Goal: Transaction & Acquisition: Purchase product/service

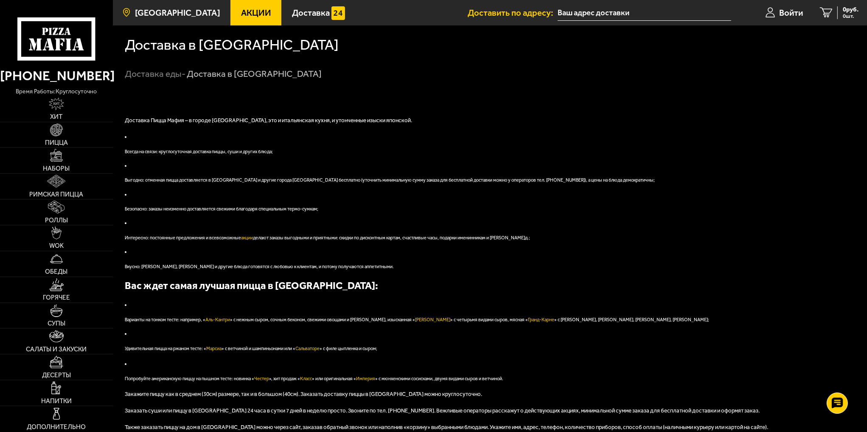
click at [144, 16] on span "[GEOGRAPHIC_DATA]" at bounding box center [177, 12] width 85 height 8
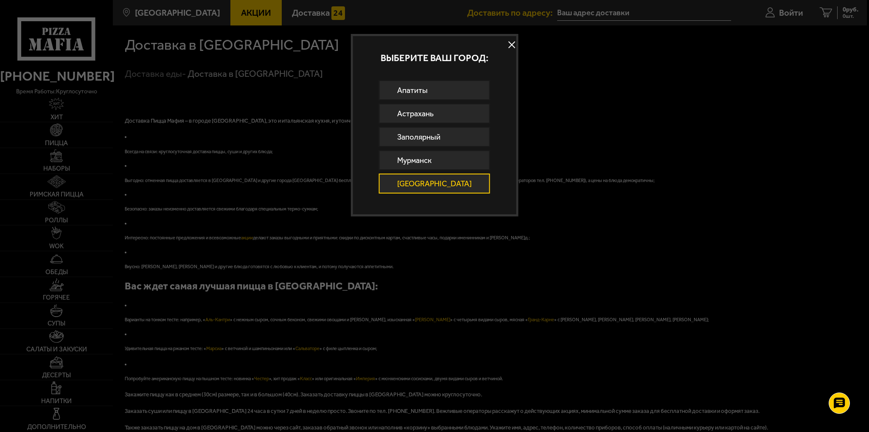
drag, startPoint x: 441, startPoint y: 179, endPoint x: 436, endPoint y: 171, distance: 10.0
click at [441, 179] on link "[GEOGRAPHIC_DATA]" at bounding box center [434, 184] width 111 height 20
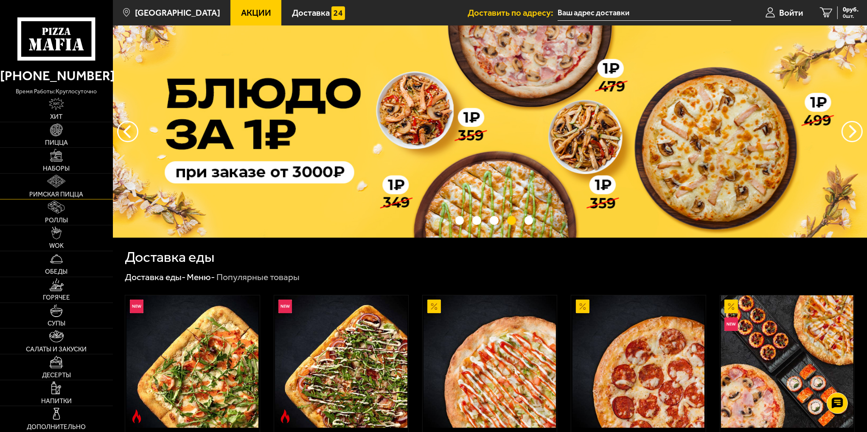
click at [60, 183] on img at bounding box center [56, 181] width 18 height 13
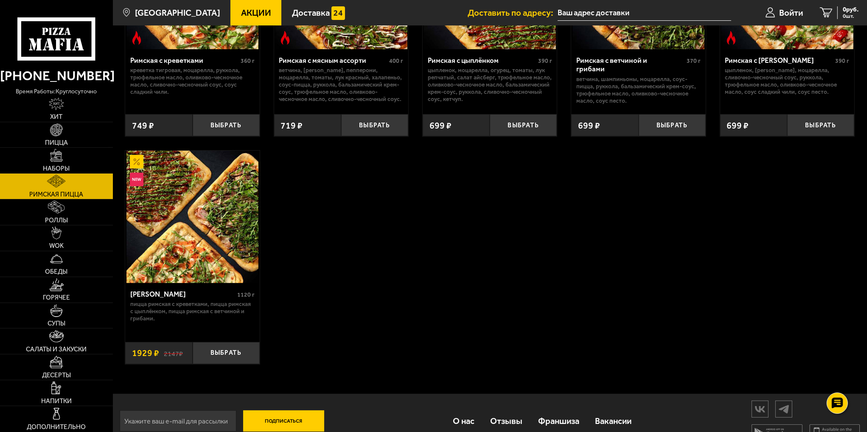
scroll to position [182, 0]
